Goal: Information Seeking & Learning: Find specific fact

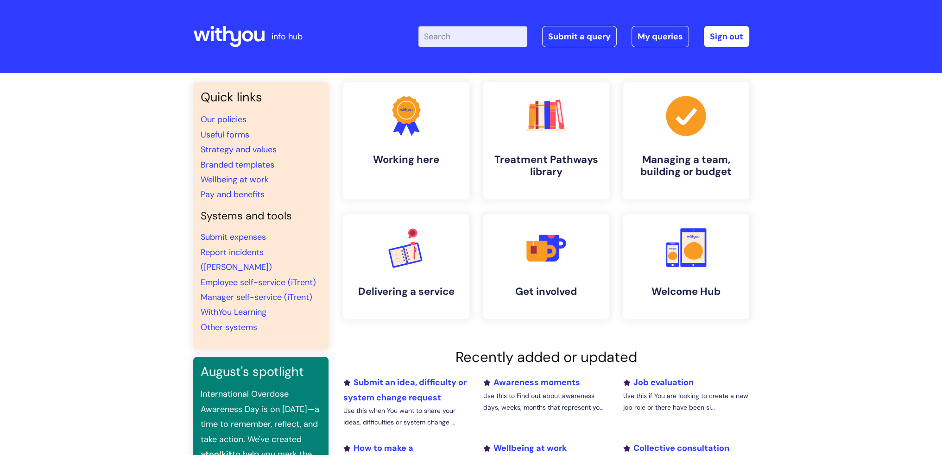
click at [470, 45] on input "Enter your search term here..." at bounding box center [472, 36] width 109 height 20
type input "annual leave"
click button "Search" at bounding box center [0, 0] width 0 height 0
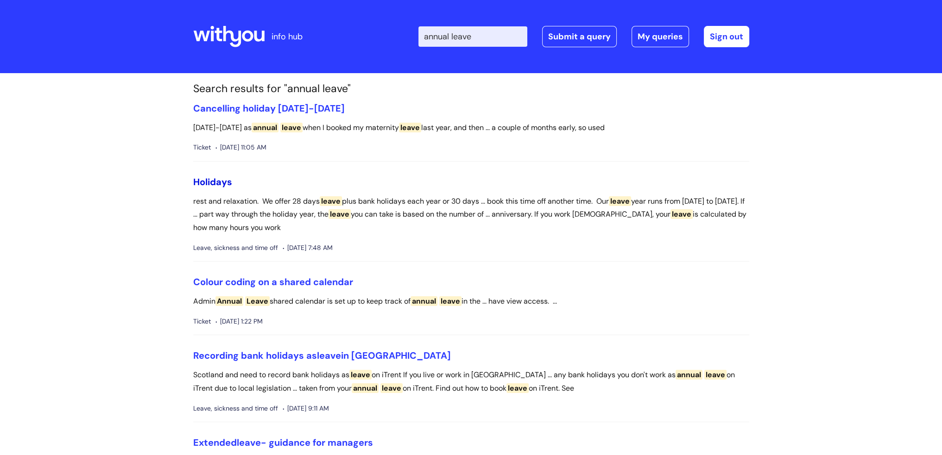
click at [215, 183] on link "Holidays" at bounding box center [212, 182] width 39 height 12
